Goal: Task Accomplishment & Management: Manage account settings

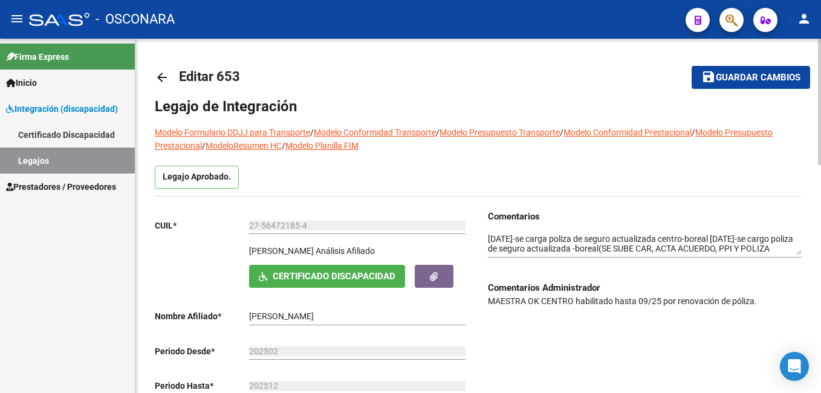
scroll to position [10, 0]
click at [752, 65] on mat-toolbar-row "save Guardar cambios" at bounding box center [741, 77] width 138 height 39
drag, startPoint x: 752, startPoint y: 65, endPoint x: 753, endPoint y: 79, distance: 13.4
click at [753, 79] on span "Guardar cambios" at bounding box center [758, 78] width 85 height 11
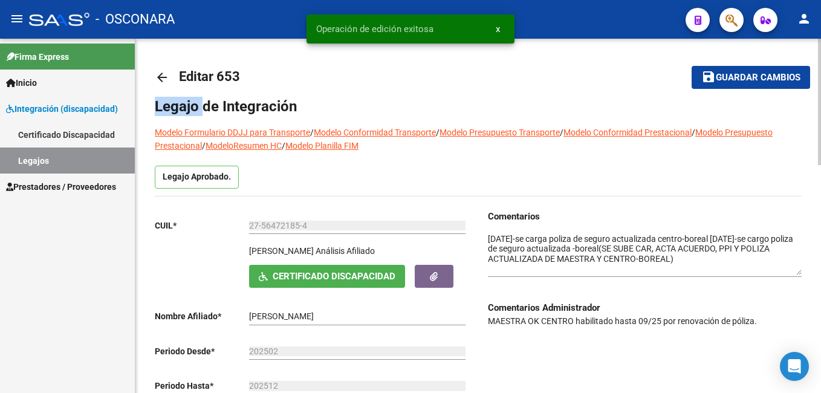
scroll to position [0, 0]
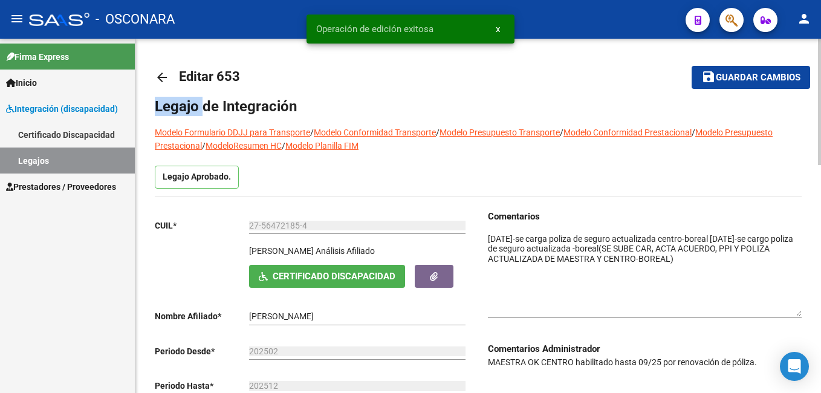
drag, startPoint x: 798, startPoint y: 253, endPoint x: 794, endPoint y: 316, distance: 63.0
click at [794, 316] on textarea at bounding box center [645, 274] width 314 height 83
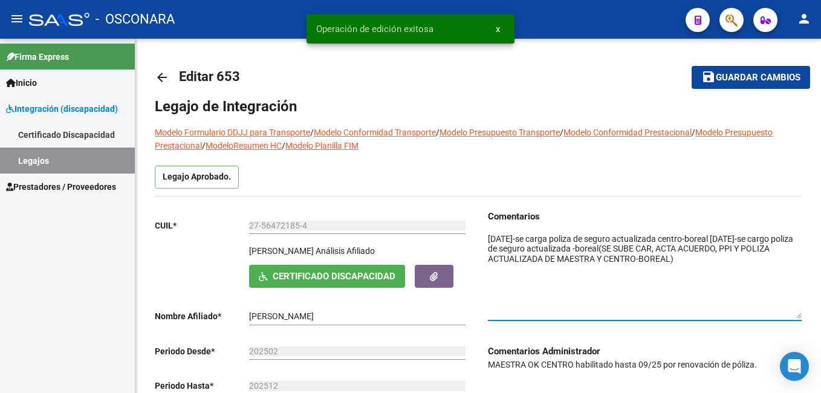
click at [89, 160] on link "Legajos" at bounding box center [67, 161] width 135 height 26
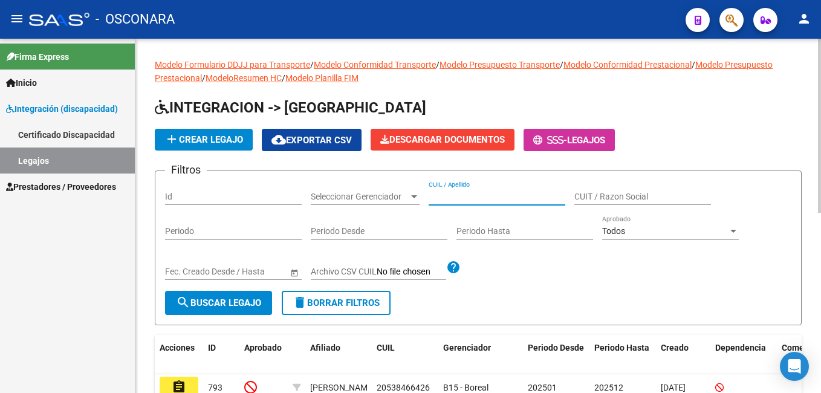
click at [466, 193] on input "CUIL / Apellido" at bounding box center [497, 197] width 137 height 10
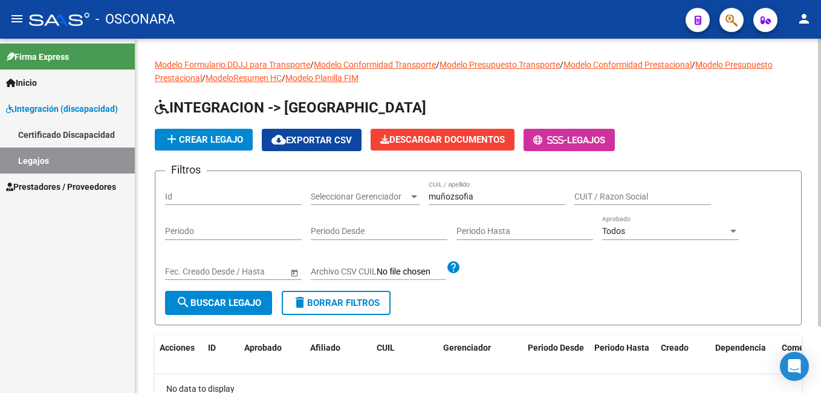
click at [475, 188] on div "muñozsofia CUIL / Apellido" at bounding box center [497, 193] width 137 height 24
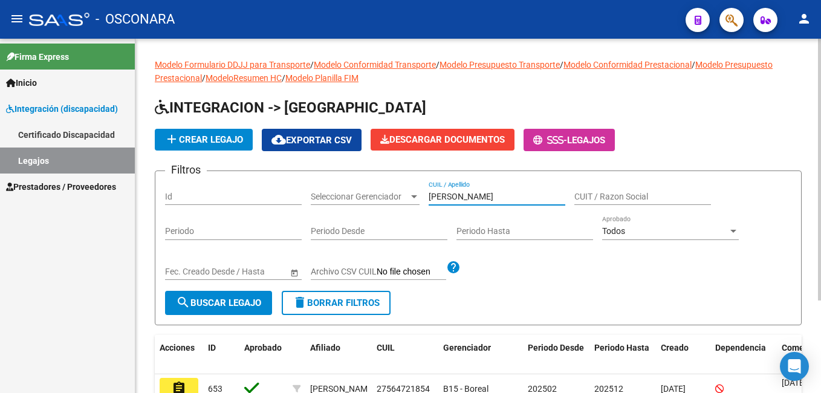
scroll to position [60, 0]
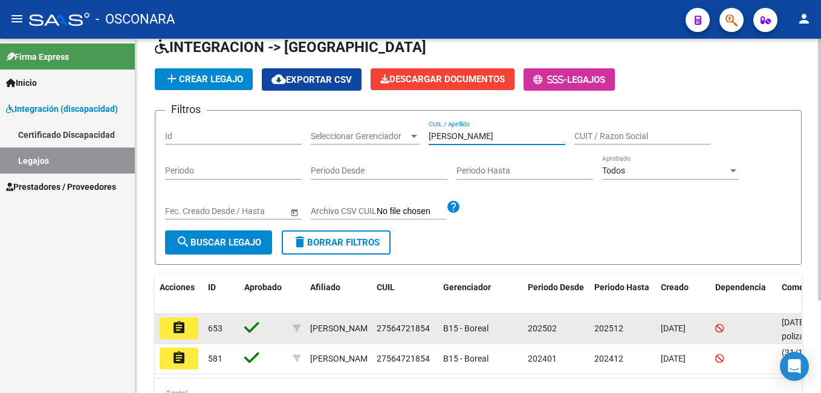
type input "[PERSON_NAME]"
click at [182, 325] on mat-icon "assignment" at bounding box center [179, 327] width 15 height 15
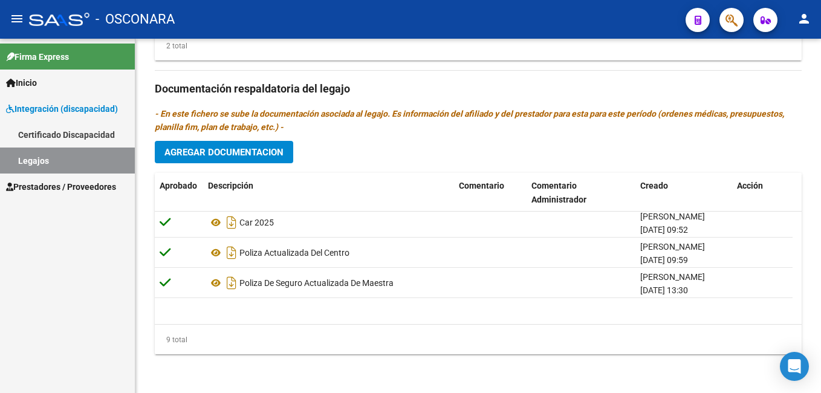
scroll to position [164, 0]
